Goal: Communication & Community: Ask a question

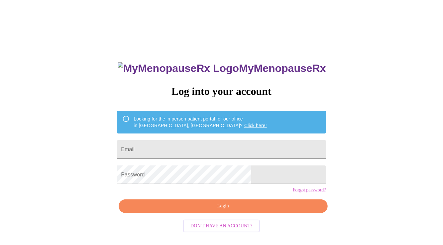
type input "[EMAIL_ADDRESS][DOMAIN_NAME]"
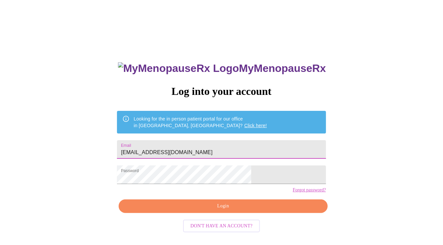
click at [241, 210] on span "Login" at bounding box center [223, 206] width 194 height 8
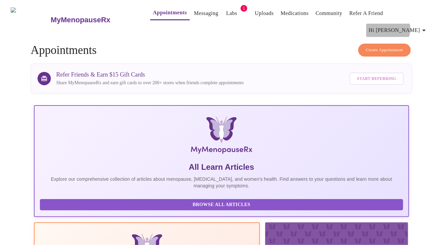
click at [413, 26] on span "Hi [PERSON_NAME]" at bounding box center [398, 30] width 59 height 9
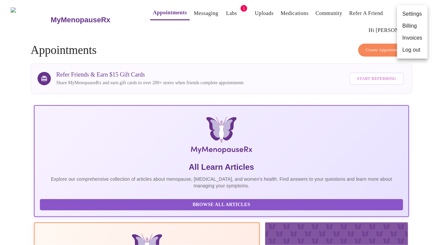
click at [164, 13] on div at bounding box center [224, 122] width 448 height 245
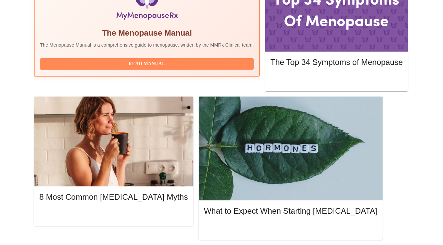
scroll to position [264, 0]
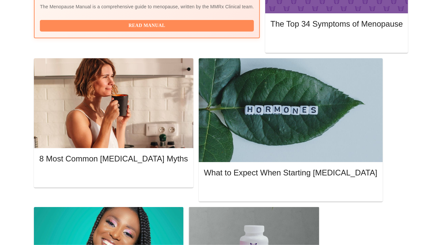
scroll to position [290, 0]
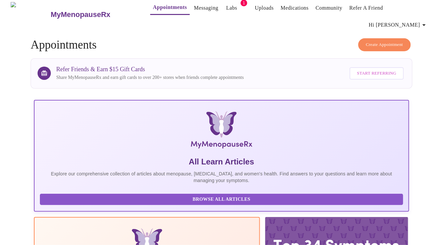
scroll to position [0, 0]
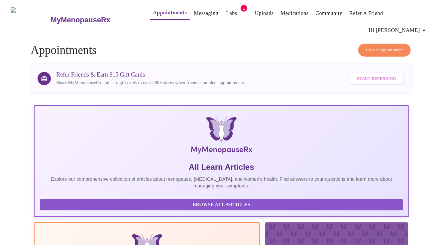
click at [417, 26] on span "Hi [PERSON_NAME]" at bounding box center [398, 30] width 59 height 9
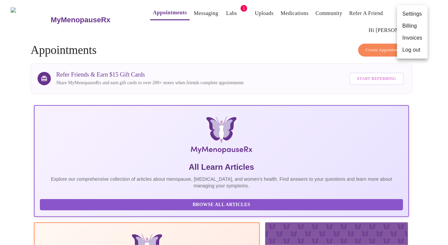
click at [316, 39] on div at bounding box center [224, 122] width 448 height 245
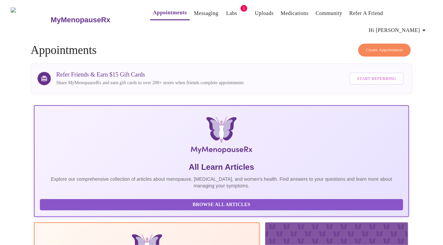
click at [367, 46] on span "Create Appointment" at bounding box center [384, 50] width 37 height 8
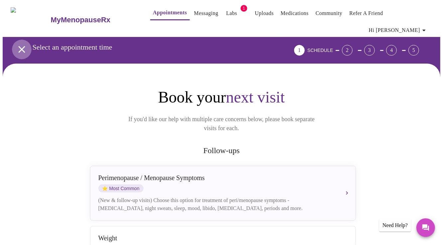
click at [21, 44] on icon "open drawer" at bounding box center [22, 50] width 12 height 12
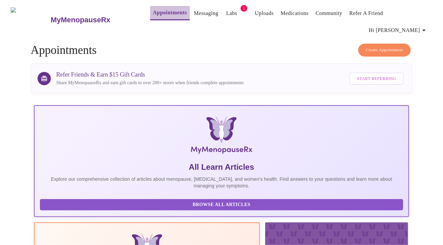
click at [150, 8] on button "Appointments" at bounding box center [169, 13] width 39 height 14
click at [153, 14] on link "Appointments" at bounding box center [170, 12] width 34 height 9
click at [153, 15] on link "Appointments" at bounding box center [170, 12] width 34 height 9
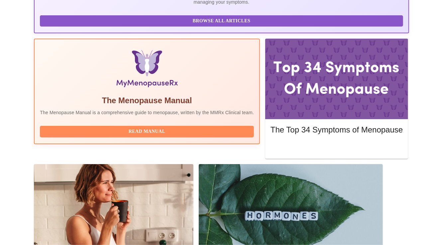
scroll to position [183, 0]
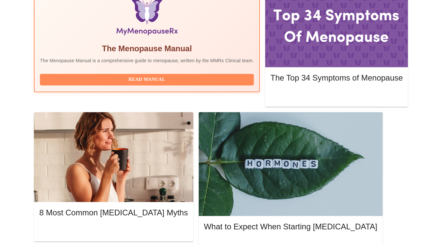
scroll to position [286, 0]
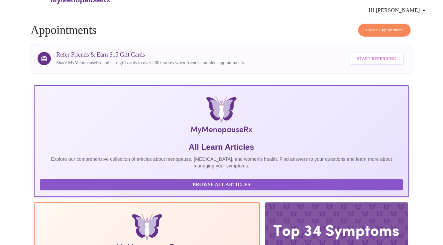
scroll to position [0, 0]
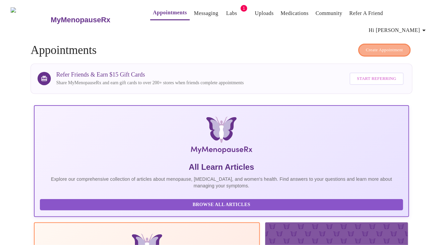
click at [377, 46] on span "Create Appointment" at bounding box center [384, 50] width 37 height 8
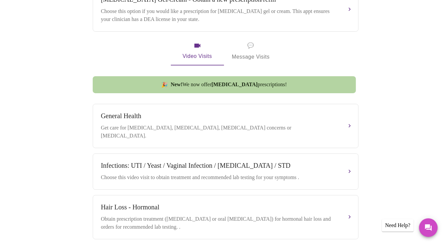
scroll to position [302, 0]
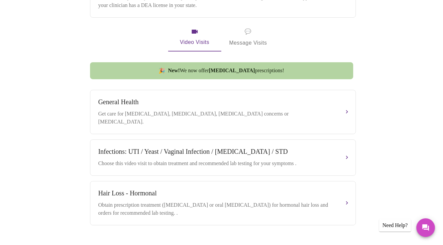
click at [398, 228] on div "Need Help?" at bounding box center [396, 225] width 32 height 13
click at [421, 228] on button "Messages" at bounding box center [426, 227] width 19 height 19
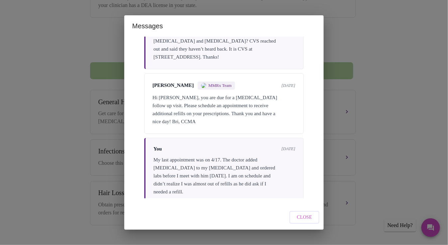
scroll to position [1139, 0]
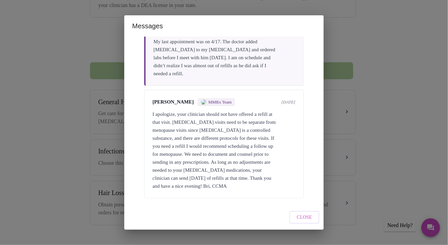
click at [274, 126] on div "I apologize, your clinician should not have offered a refill at that visit. [ME…" at bounding box center [224, 150] width 143 height 80
click at [309, 215] on span "Close" at bounding box center [304, 217] width 15 height 8
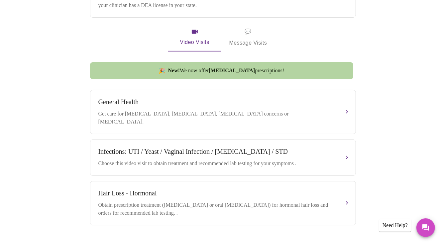
click at [388, 228] on div "Need Help?" at bounding box center [396, 225] width 32 height 13
click at [429, 227] on icon "Messages" at bounding box center [426, 227] width 7 height 7
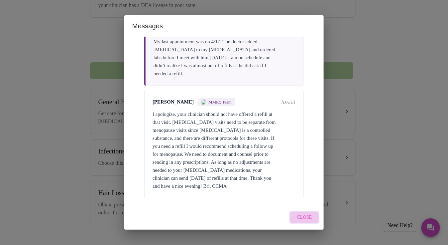
click at [304, 221] on span "Close" at bounding box center [304, 217] width 15 height 8
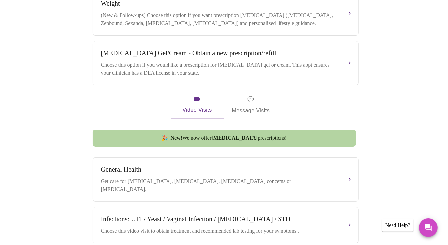
scroll to position [302, 0]
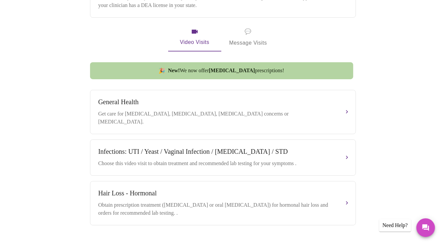
click at [402, 227] on div "Need Help?" at bounding box center [396, 225] width 32 height 13
click at [430, 228] on icon "Messages" at bounding box center [426, 228] width 8 height 8
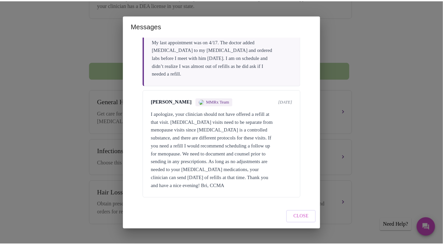
scroll to position [1139, 0]
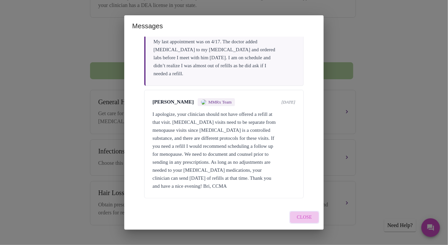
click at [307, 214] on span "Close" at bounding box center [304, 217] width 15 height 8
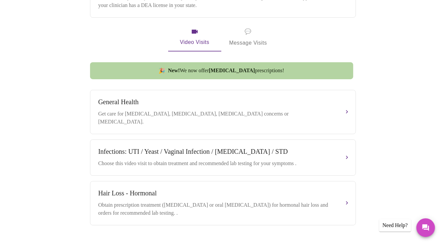
click at [245, 28] on span "💬 Message Visits" at bounding box center [249, 37] width 38 height 21
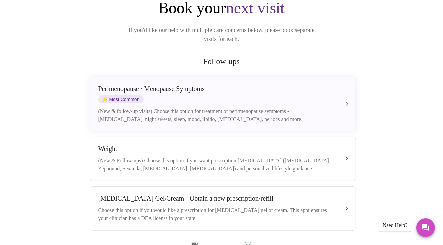
scroll to position [0, 0]
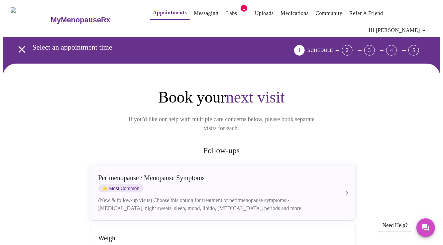
click at [185, 4] on span "Appointments Messaging Labs 1 Uploads Medications Community Refer a Friend Hi […" at bounding box center [285, 20] width 296 height 34
click at [194, 16] on link "Messaging" at bounding box center [206, 13] width 24 height 9
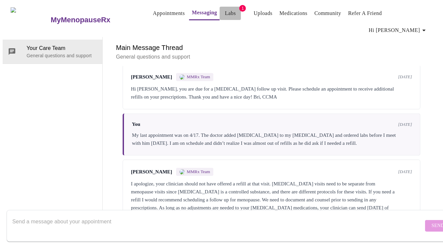
click at [225, 12] on link "Labs" at bounding box center [230, 13] width 11 height 9
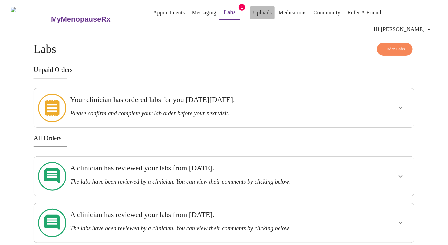
click at [253, 15] on link "Uploads" at bounding box center [262, 12] width 19 height 9
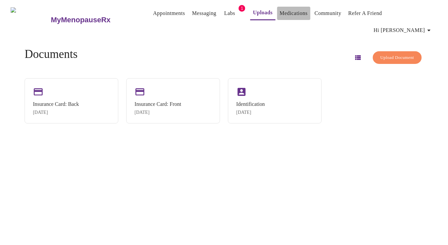
click at [280, 15] on link "Medications" at bounding box center [294, 13] width 28 height 9
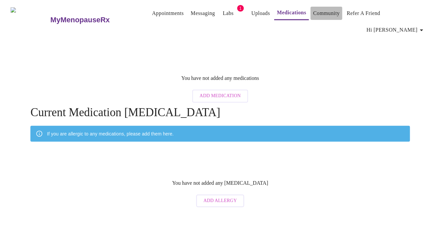
click at [316, 16] on link "Community" at bounding box center [328, 13] width 27 height 9
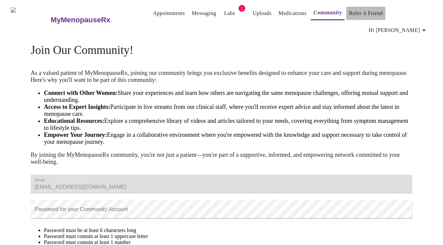
click at [363, 13] on link "Refer a Friend" at bounding box center [366, 13] width 34 height 9
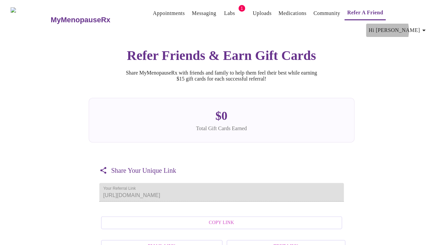
click at [405, 26] on span "Hi [PERSON_NAME]" at bounding box center [398, 30] width 59 height 9
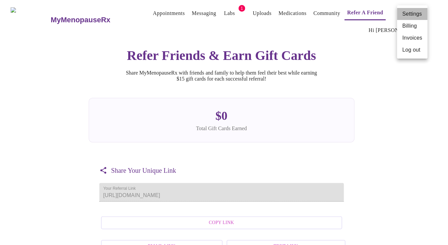
click at [418, 12] on li "Settings" at bounding box center [412, 14] width 31 height 12
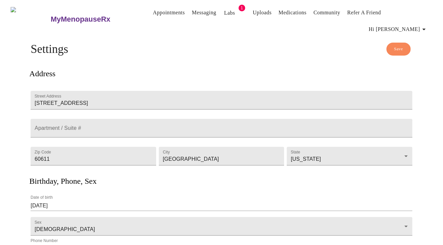
click at [419, 25] on span "Hi [PERSON_NAME]" at bounding box center [398, 29] width 59 height 9
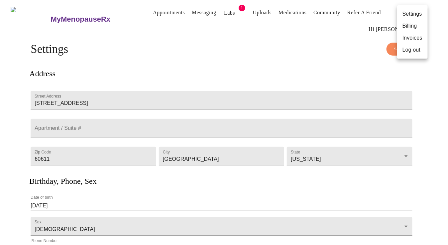
click at [153, 14] on div at bounding box center [224, 122] width 448 height 245
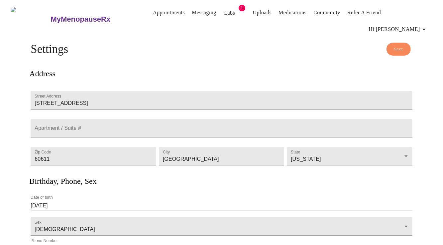
click at [53, 15] on h3 "MyMenopauseRx" at bounding box center [81, 19] width 60 height 9
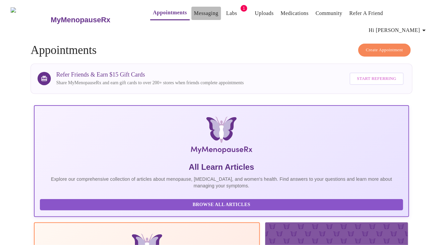
click at [195, 12] on link "Messaging" at bounding box center [206, 13] width 24 height 9
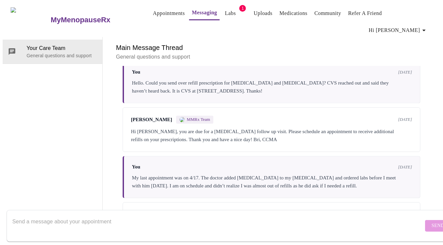
scroll to position [776, 0]
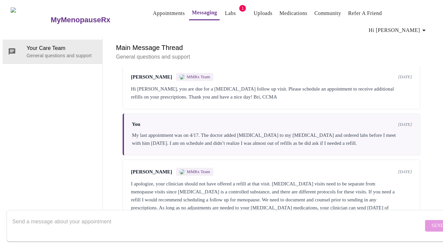
click at [60, 215] on textarea "Send a message about your appointment" at bounding box center [217, 225] width 411 height 21
click at [151, 218] on textarea "Hello. I have an appointment [DATE] morning" at bounding box center [217, 225] width 411 height 21
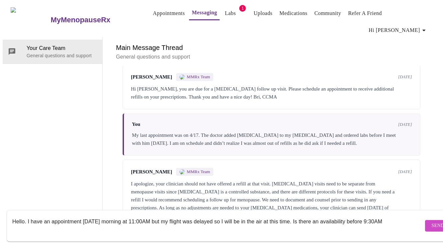
click at [297, 221] on textarea "Hello. I have an appointment [DATE] morning at 11:00AM but my flight was delaye…" at bounding box center [217, 225] width 411 height 21
click at [439, 207] on div "Hello. I have an appointment [DATE] morning at 11:00AM but my flight was delaye…" at bounding box center [228, 226] width 457 height 38
click at [393, 215] on textarea "Hello. I have an appointment [DATE] morning at 11:00AM but my flight was delaye…" at bounding box center [217, 225] width 411 height 21
type textarea "Hello. I have an appointment [DATE] morning at 11:00AM but my flight was delaye…"
click at [432, 222] on span "Send" at bounding box center [438, 226] width 13 height 8
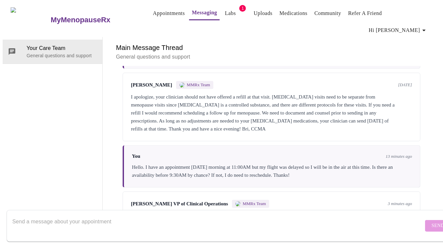
scroll to position [865, 0]
drag, startPoint x: 101, startPoint y: 211, endPoint x: 105, endPoint y: 207, distance: 5.9
click at [105, 213] on div at bounding box center [217, 226] width 411 height 26
type textarea "Thank you. I appreciate it."
click at [427, 220] on button "Send" at bounding box center [438, 226] width 26 height 12
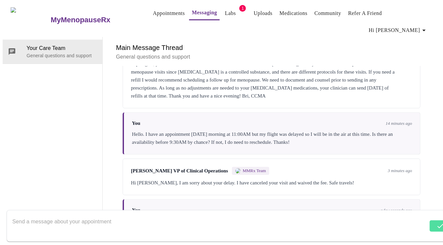
scroll to position [905, 0]
